Goal: Task Accomplishment & Management: Manage account settings

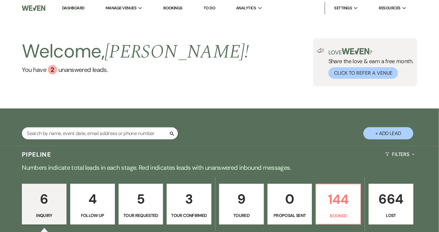
click at [377, 131] on button "+ Add Lead" at bounding box center [389, 133] width 50 height 12
select select "640"
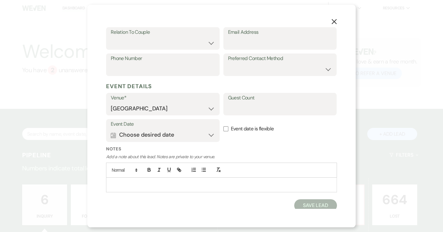
scroll to position [121, 0]
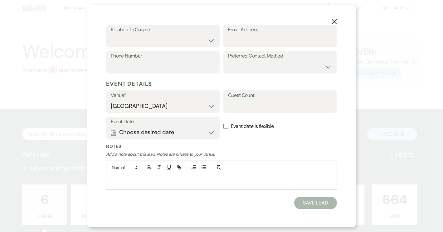
click at [126, 176] on div at bounding box center [221, 182] width 230 height 14
drag, startPoint x: 208, startPoint y: 195, endPoint x: 241, endPoint y: 194, distance: 32.5
click at [241, 194] on p "[PERSON_NAME]" at bounding box center [221, 195] width 221 height 7
copy span "[PERSON_NAME]"
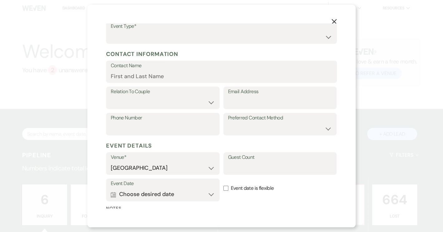
scroll to position [8, 0]
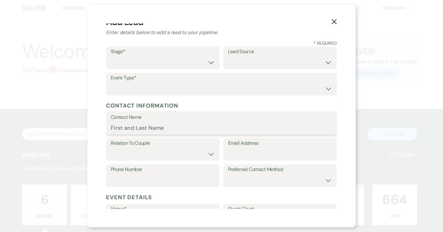
click at [161, 130] on input "Contact Name" at bounding box center [222, 127] width 222 height 12
paste input "[PERSON_NAME]"
type input "[PERSON_NAME]"
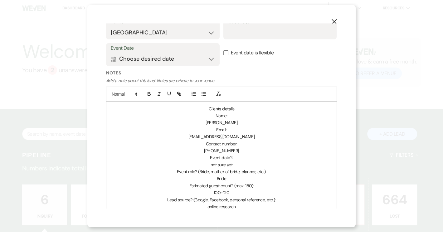
scroll to position [206, 0]
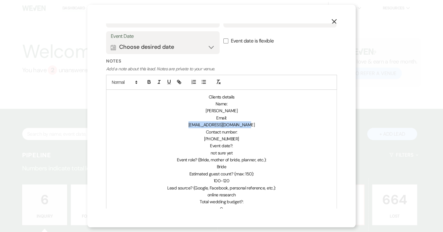
drag, startPoint x: 190, startPoint y: 124, endPoint x: 249, endPoint y: 123, distance: 59.0
click at [249, 123] on p "[EMAIL_ADDRESS][DOMAIN_NAME]" at bounding box center [221, 124] width 221 height 7
copy span "[EMAIL_ADDRESS][DOMAIN_NAME]"
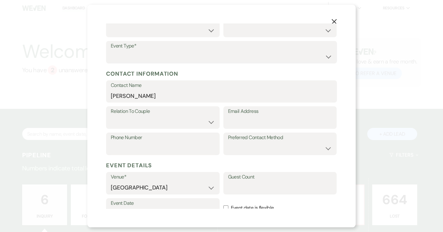
scroll to position [36, 0]
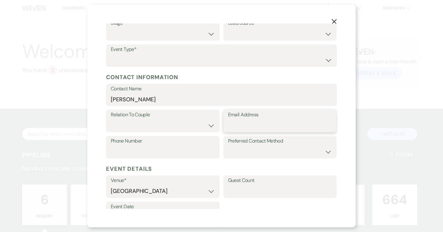
click at [247, 125] on input "Email Address" at bounding box center [280, 125] width 104 height 12
paste input "[EMAIL_ADDRESS][DOMAIN_NAME]"
type input "[EMAIL_ADDRESS][DOMAIN_NAME]"
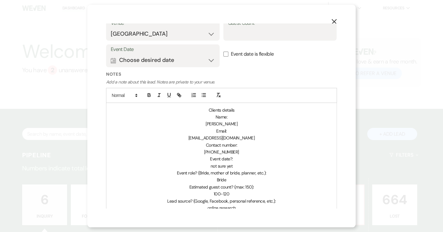
scroll to position [206, 0]
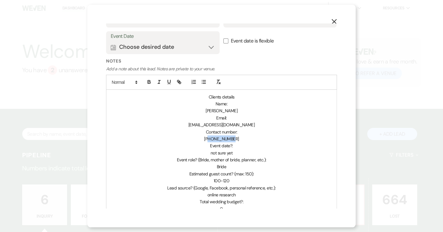
drag, startPoint x: 210, startPoint y: 138, endPoint x: 236, endPoint y: 137, distance: 25.9
click at [236, 137] on p "[PHONE_NUMBER]" at bounding box center [221, 138] width 221 height 7
copy span "6082477298"
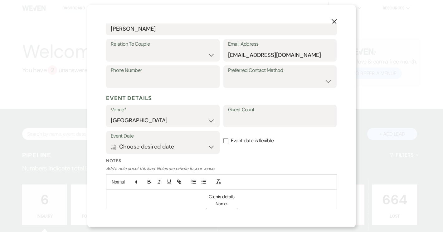
scroll to position [93, 0]
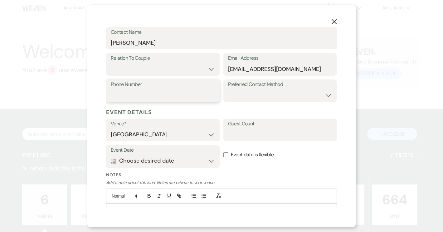
click at [126, 94] on input "Phone Number" at bounding box center [163, 95] width 104 height 12
paste input "6082477298"
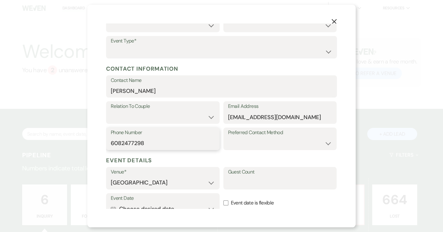
scroll to position [36, 0]
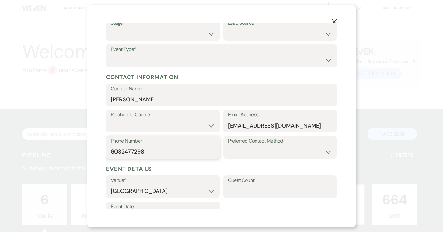
type input "6082477298"
click at [207, 127] on select "Couple Planner Parent of Couple Family Member Friend Other" at bounding box center [163, 125] width 104 height 12
select select "1"
click at [111, 119] on select "Couple Planner Parent of Couple Family Member Friend Other" at bounding box center [163, 125] width 104 height 12
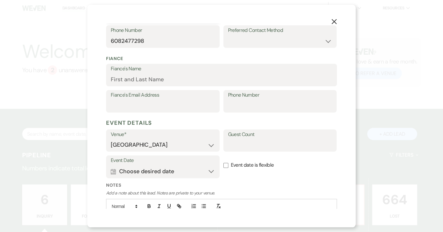
scroll to position [150, 0]
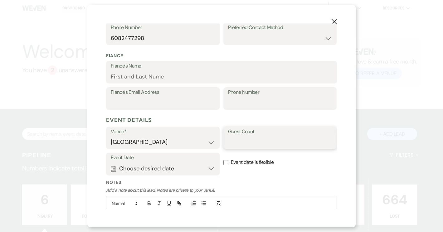
click at [231, 143] on input "Guest Count" at bounding box center [280, 142] width 104 height 12
type input "100-120"
click at [225, 161] on input "Event date is flexible" at bounding box center [226, 162] width 5 height 5
checkbox input "true"
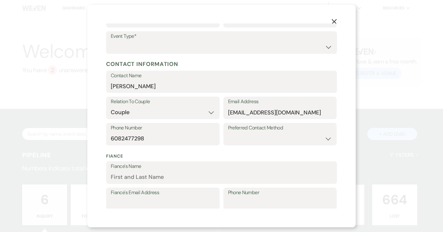
scroll to position [0, 0]
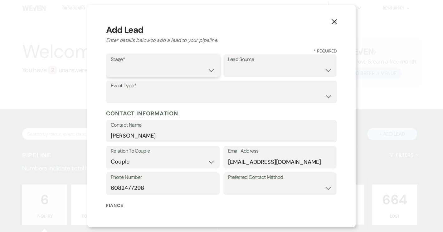
click at [207, 72] on select "Inquiry Follow Up Tour Requested Tour Confirmed Toured Proposal Sent Booked Lost" at bounding box center [163, 70] width 104 height 12
select select "4"
click at [111, 64] on select "Inquiry Follow Up Tour Requested Tour Confirmed Toured Proposal Sent Booked Lost" at bounding box center [163, 70] width 104 height 12
click at [324, 69] on select "Weven Venue Website Instagram Facebook Pinterest Google The Knot Wedding Wire H…" at bounding box center [280, 70] width 104 height 12
select select "6"
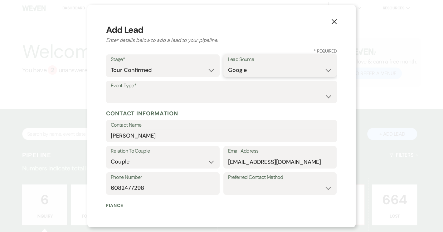
click at [228, 64] on select "Weven Venue Website Instagram Facebook Pinterest Google The Knot Wedding Wire H…" at bounding box center [280, 70] width 104 height 12
click at [164, 92] on select "Wedding Anniversary Party Baby Shower Bachelorette / Bachelor Party Birthday Pa…" at bounding box center [222, 96] width 222 height 12
select select "1"
click at [111, 90] on select "Wedding Anniversary Party Baby Shower Bachelorette / Bachelor Party Birthday Pa…" at bounding box center [222, 96] width 222 height 12
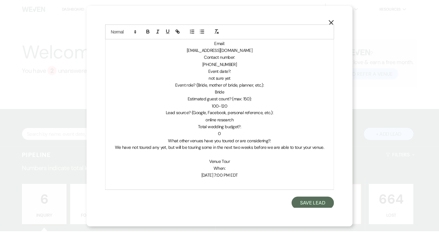
scroll to position [347, 0]
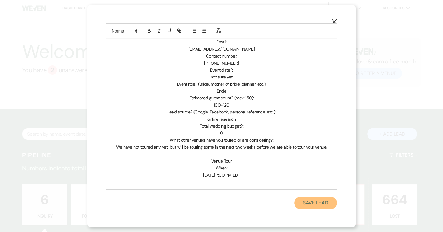
click at [303, 204] on button "Save Lead" at bounding box center [315, 202] width 43 height 12
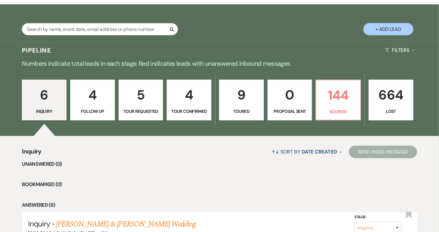
scroll to position [113, 0]
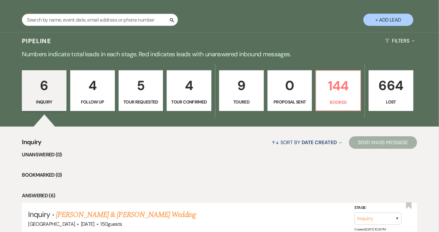
click at [135, 97] on link "5 Tour Requested" at bounding box center [141, 90] width 45 height 41
select select "2"
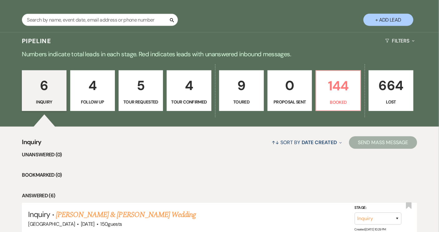
select select "2"
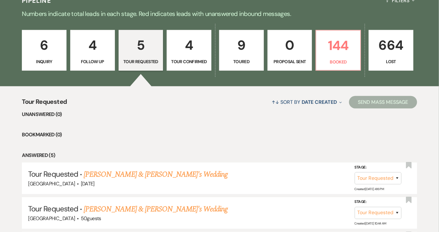
scroll to position [227, 0]
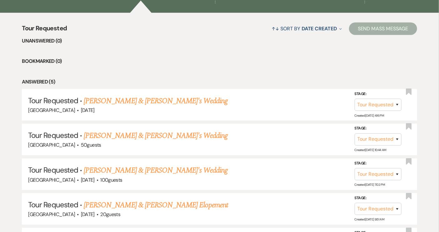
click at [135, 100] on link "[PERSON_NAME] & [PERSON_NAME]'s Wedding" at bounding box center [156, 100] width 144 height 11
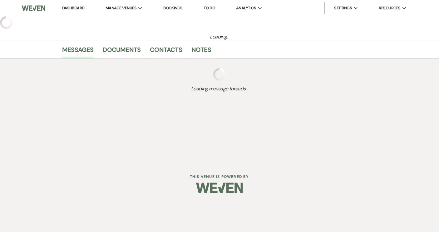
select select "2"
select select "5"
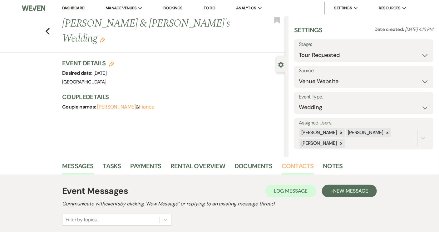
click at [294, 166] on link "Contacts" at bounding box center [298, 168] width 32 height 14
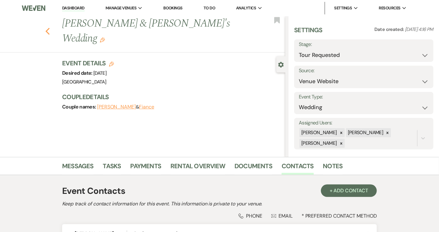
click at [50, 28] on use "button" at bounding box center [48, 31] width 4 height 7
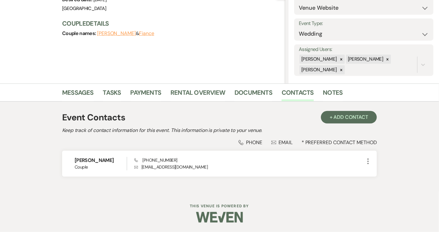
select select "2"
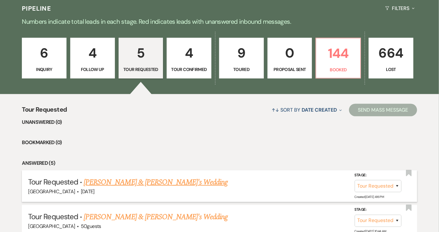
scroll to position [142, 0]
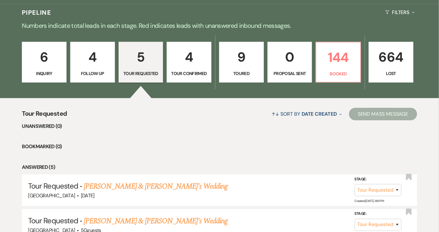
click at [98, 71] on p "Follow Up" at bounding box center [92, 73] width 37 height 7
select select "9"
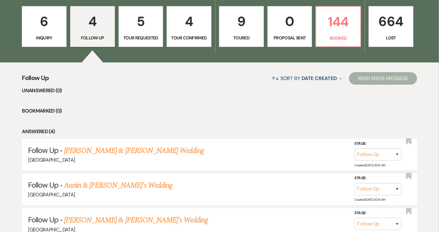
scroll to position [255, 0]
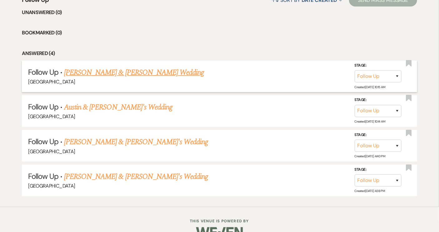
click at [100, 70] on link "[PERSON_NAME] & [PERSON_NAME] Wedding" at bounding box center [134, 72] width 140 height 11
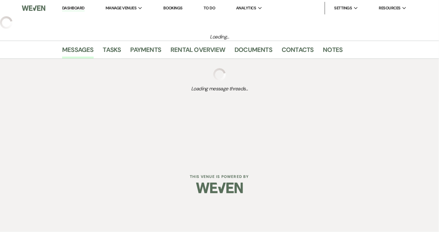
select select "9"
select select "14"
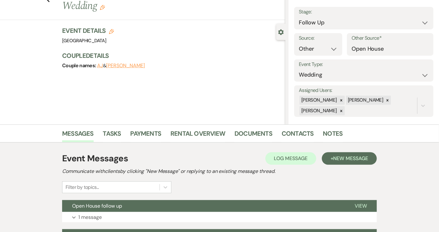
scroll to position [101, 0]
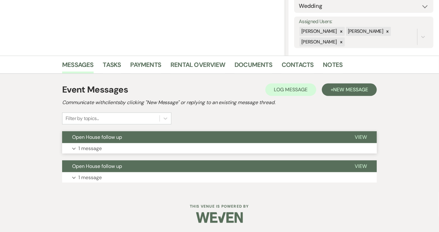
click at [218, 141] on button "Open House follow up" at bounding box center [203, 137] width 283 height 12
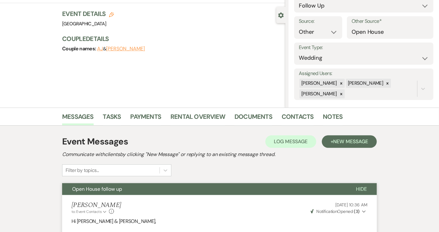
scroll to position [0, 0]
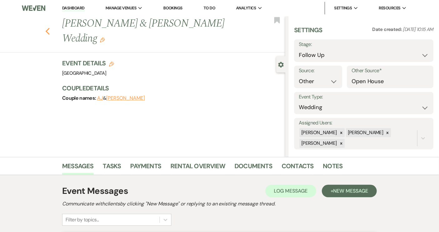
click at [50, 28] on use "button" at bounding box center [48, 31] width 4 height 7
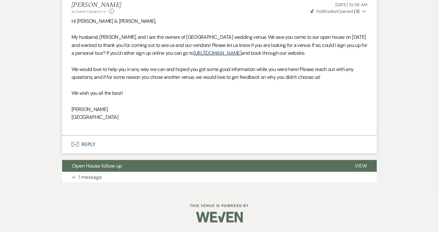
select select "9"
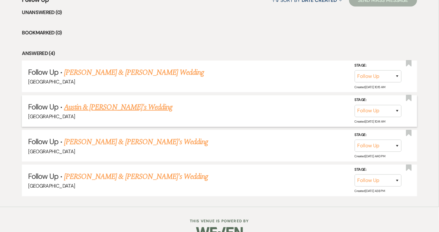
click at [113, 106] on link "Austin & [PERSON_NAME]'s Wedding" at bounding box center [118, 106] width 108 height 11
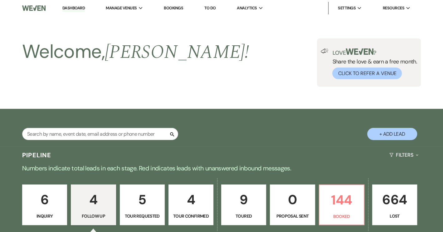
select select "9"
select select "14"
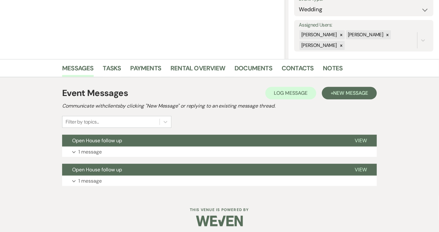
scroll to position [101, 0]
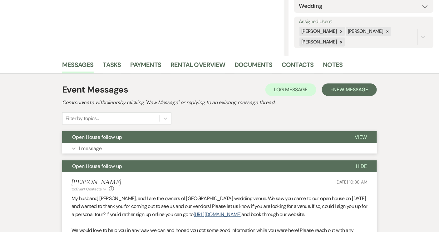
click at [154, 140] on button "Open House follow up" at bounding box center [203, 137] width 283 height 12
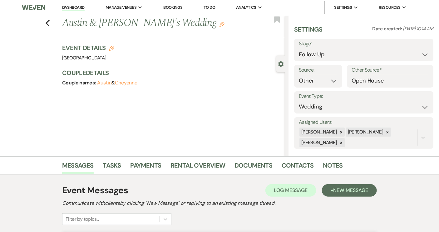
scroll to position [0, 0]
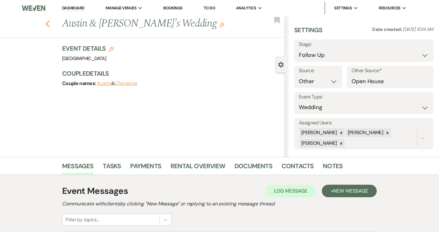
click at [50, 24] on icon "Previous" at bounding box center [47, 23] width 5 height 7
select select "9"
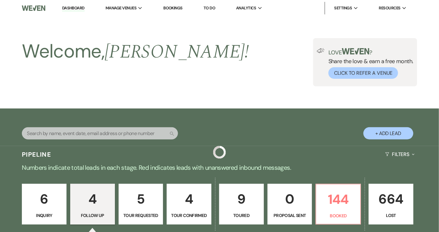
scroll to position [255, 0]
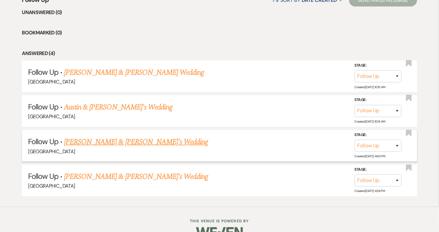
click at [118, 143] on link "[PERSON_NAME] & [PERSON_NAME]'s Wedding" at bounding box center [136, 141] width 144 height 11
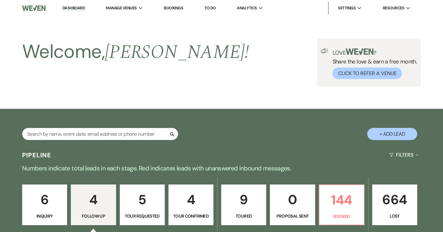
select select "9"
select select "14"
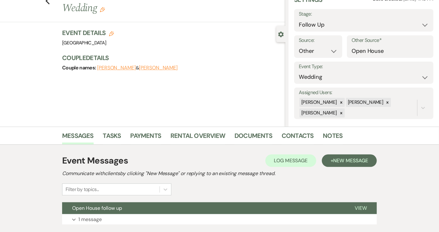
scroll to position [72, 0]
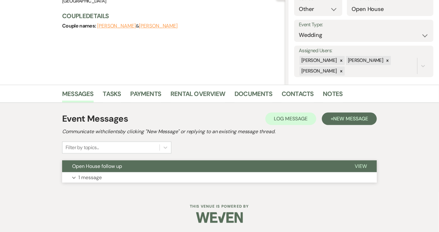
click at [125, 168] on button "Open House follow up" at bounding box center [203, 166] width 283 height 12
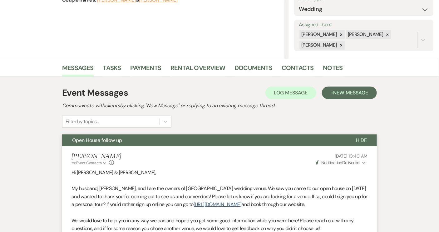
scroll to position [0, 0]
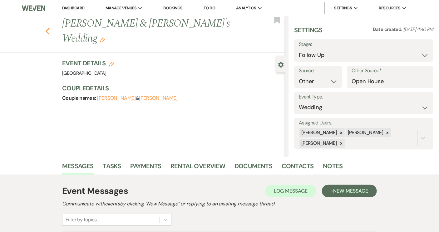
click at [49, 27] on icon "Previous" at bounding box center [47, 30] width 5 height 7
select select "9"
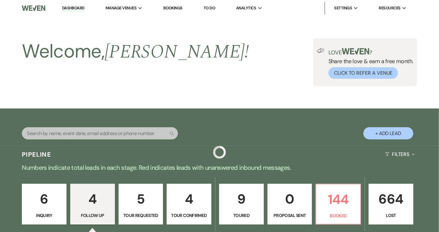
scroll to position [255, 0]
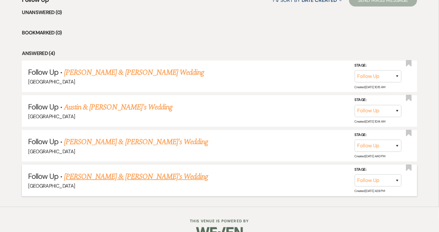
click at [126, 175] on link "[PERSON_NAME] & [PERSON_NAME]'s Wedding" at bounding box center [136, 176] width 144 height 11
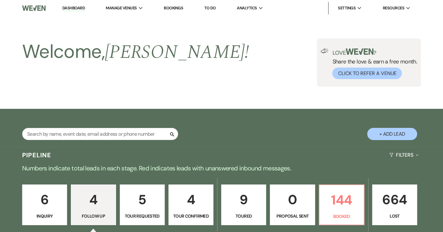
select select "9"
select select "14"
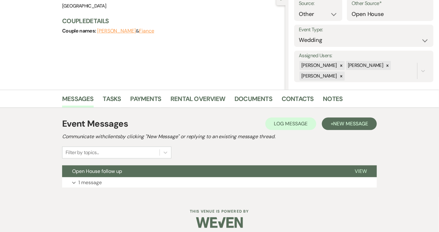
scroll to position [72, 0]
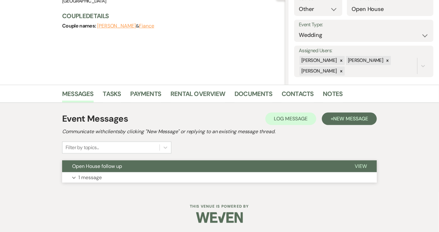
click at [169, 164] on button "Open House follow up" at bounding box center [203, 166] width 283 height 12
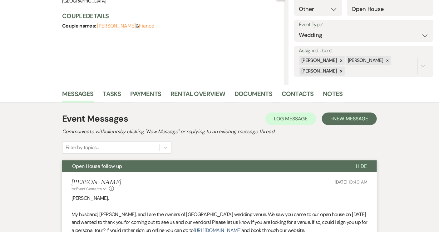
scroll to position [129, 0]
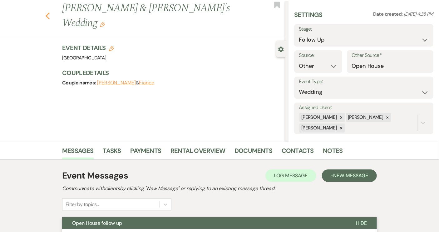
click at [50, 12] on icon "Previous" at bounding box center [47, 15] width 5 height 7
select select "9"
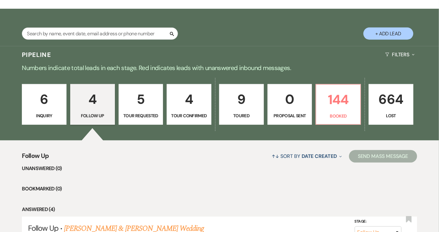
scroll to position [28, 0]
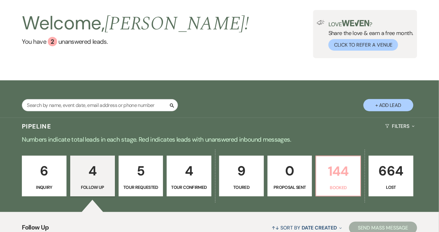
click at [345, 190] on p "Booked" at bounding box center [338, 187] width 37 height 7
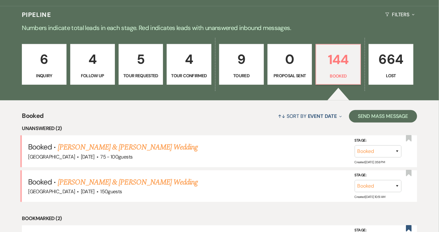
scroll to position [141, 0]
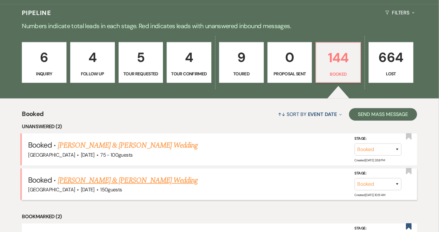
click at [136, 179] on link "[PERSON_NAME] & [PERSON_NAME] Wedding" at bounding box center [128, 180] width 140 height 11
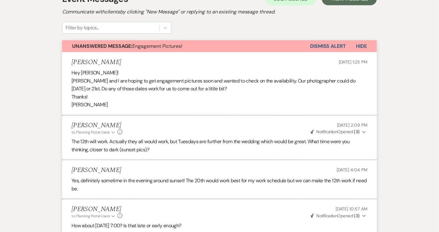
scroll to position [170, 0]
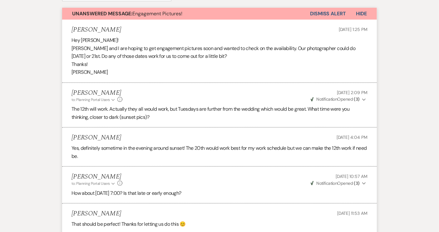
click at [317, 11] on button "Dismiss Alert" at bounding box center [328, 14] width 36 height 12
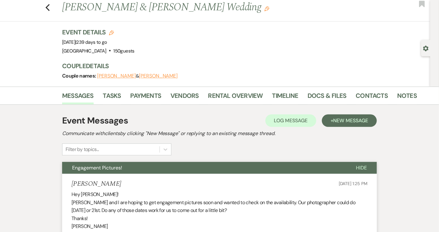
scroll to position [0, 0]
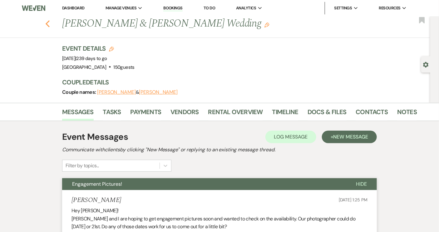
click at [49, 20] on icon "Previous" at bounding box center [47, 23] width 5 height 7
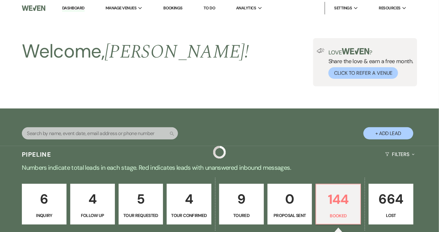
scroll to position [141, 0]
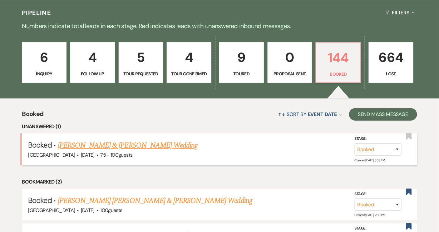
click at [138, 148] on link "[PERSON_NAME] & [PERSON_NAME] Wedding" at bounding box center [128, 145] width 140 height 11
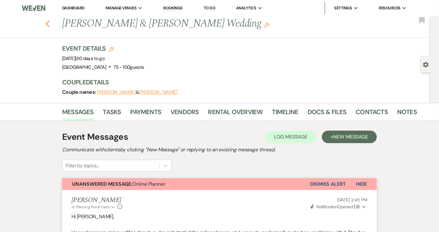
click at [49, 21] on icon "Previous" at bounding box center [47, 23] width 5 height 7
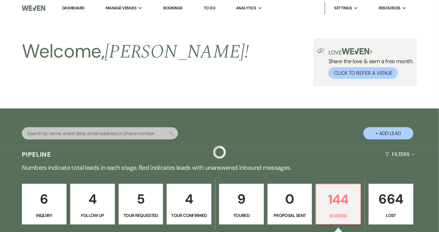
scroll to position [141, 0]
